Goal: Transaction & Acquisition: Purchase product/service

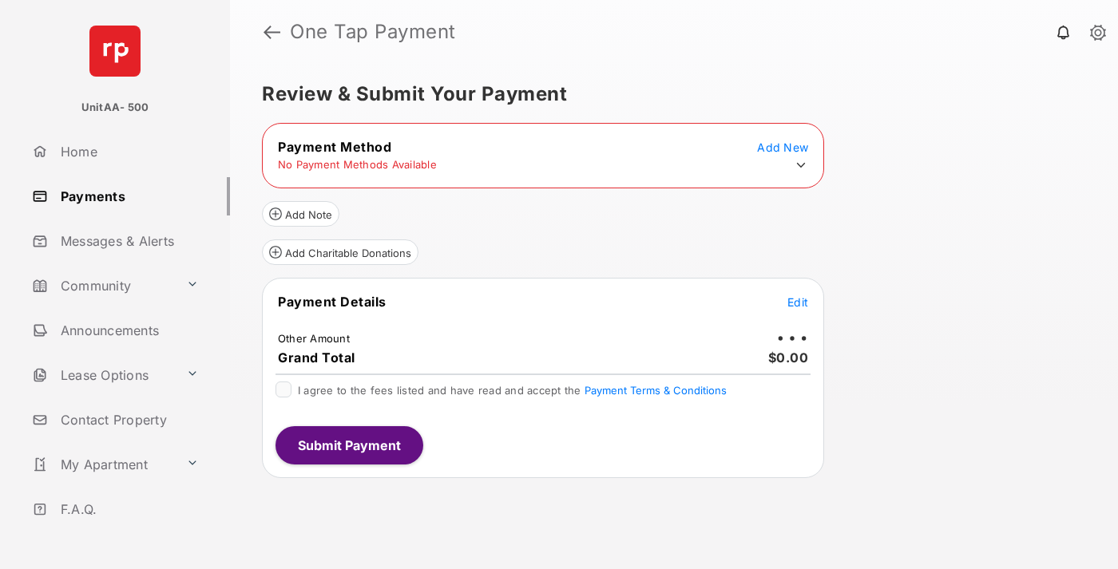
click at [801, 165] on icon at bounding box center [801, 165] width 14 height 14
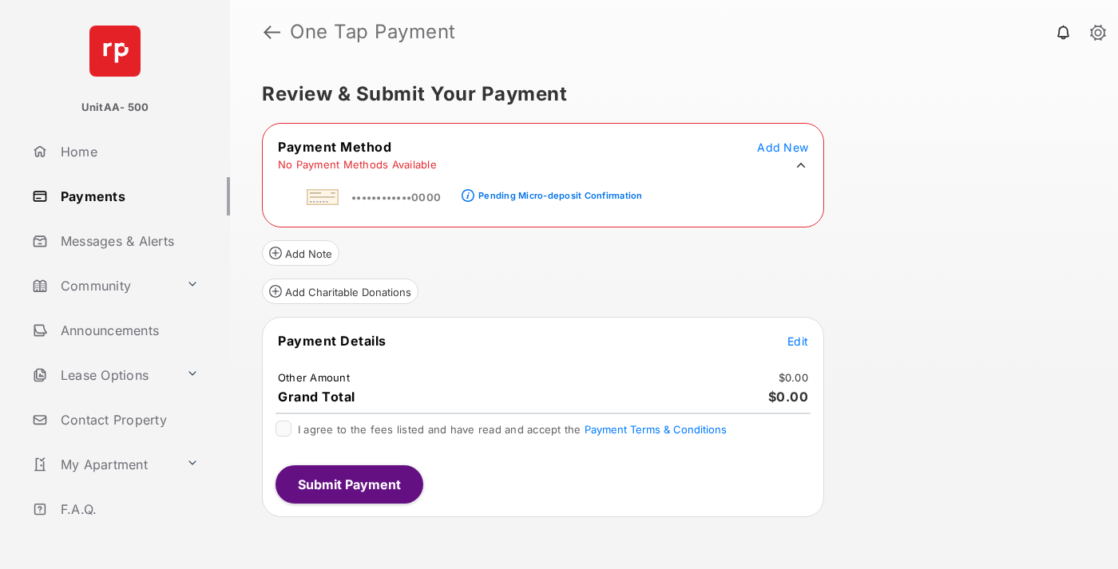
click at [557, 191] on div "Pending Micro-deposit Confirmation" at bounding box center [560, 195] width 164 height 11
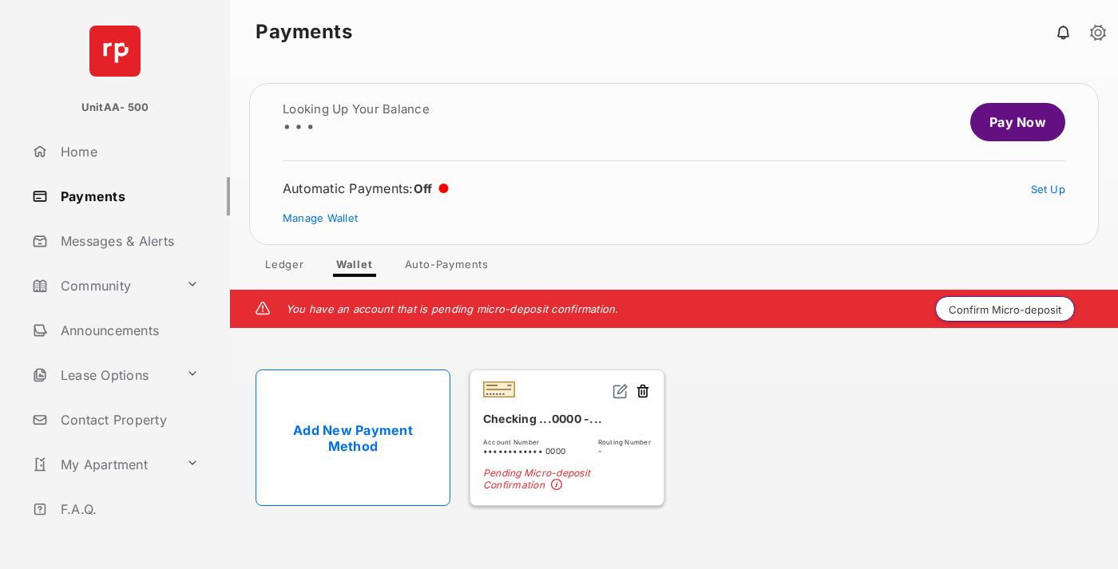
click at [1005, 309] on button "Confirm Micro-deposit" at bounding box center [1005, 309] width 140 height 26
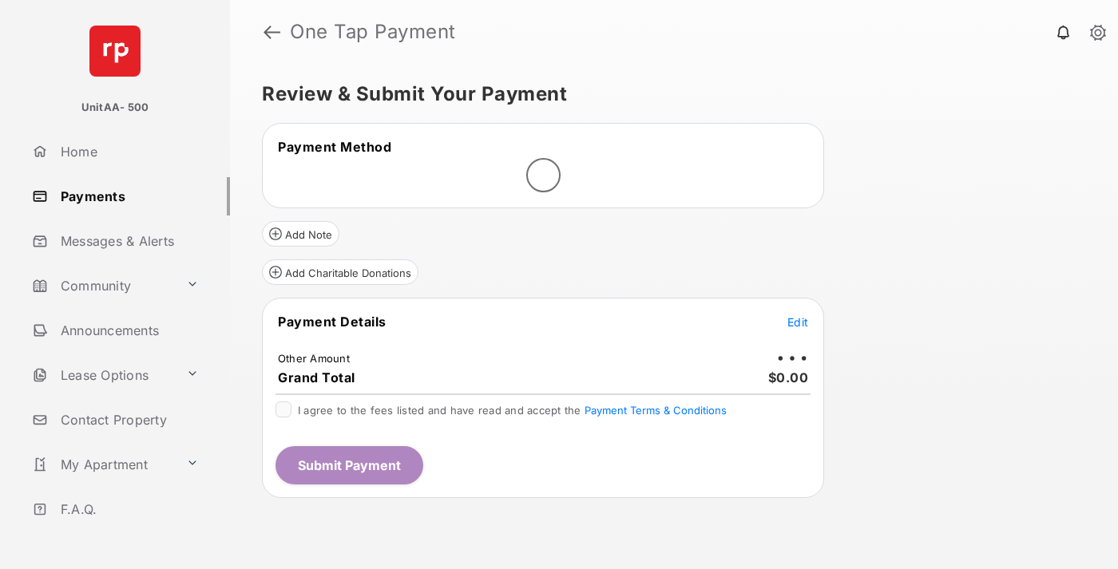
click at [798, 322] on span "Edit" at bounding box center [797, 322] width 21 height 14
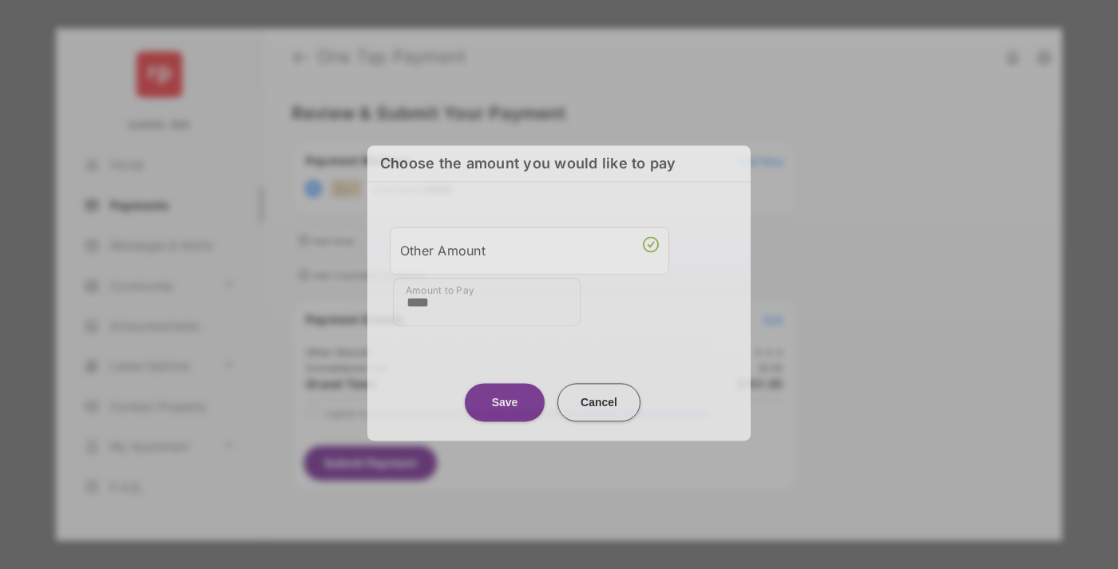
type input "****"
click at [505, 398] on button "Save" at bounding box center [505, 402] width 80 height 38
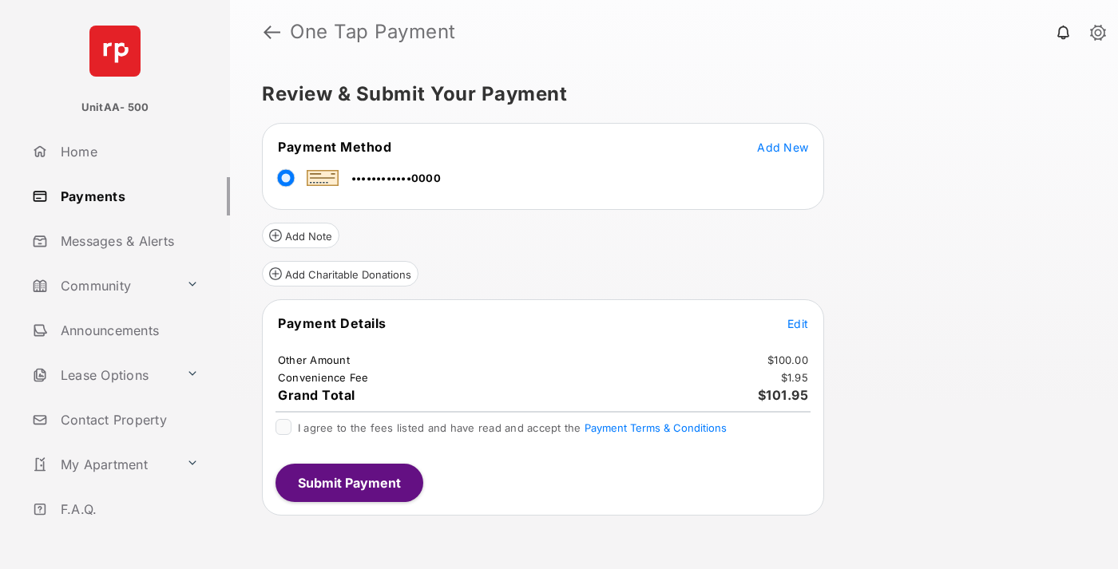
click at [798, 323] on span "Edit" at bounding box center [797, 324] width 21 height 14
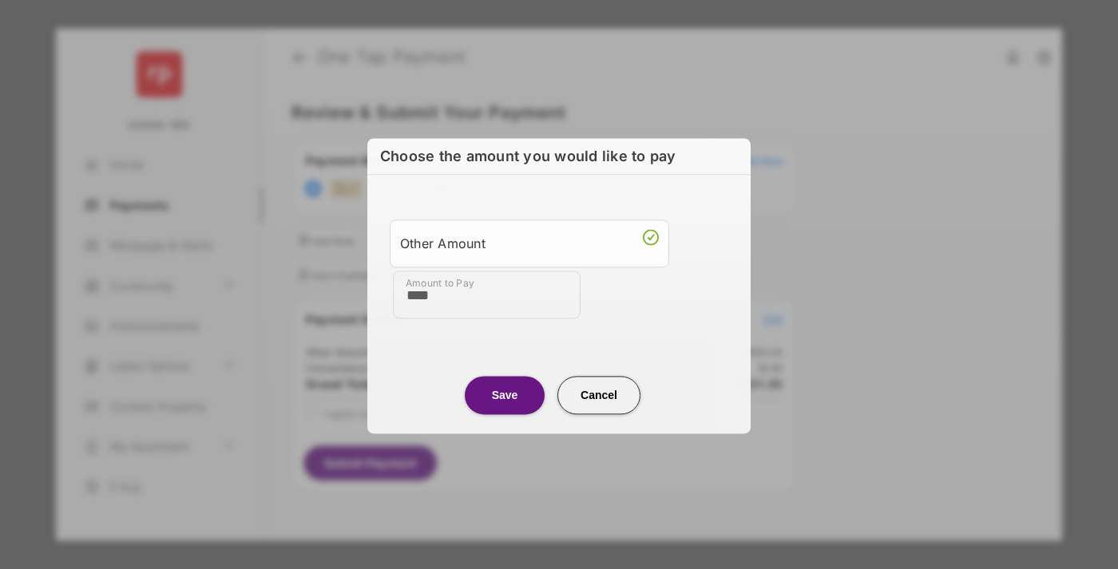
click at [505, 394] on button "Save" at bounding box center [505, 395] width 80 height 38
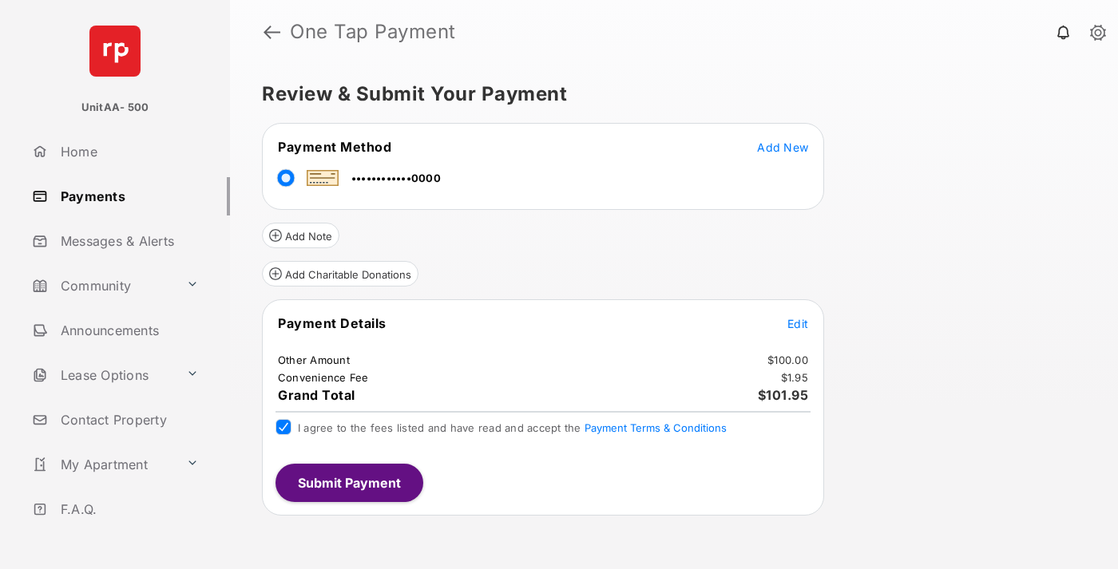
click at [348, 482] on button "Submit Payment" at bounding box center [349, 483] width 148 height 38
